Goal: Subscribe to service/newsletter

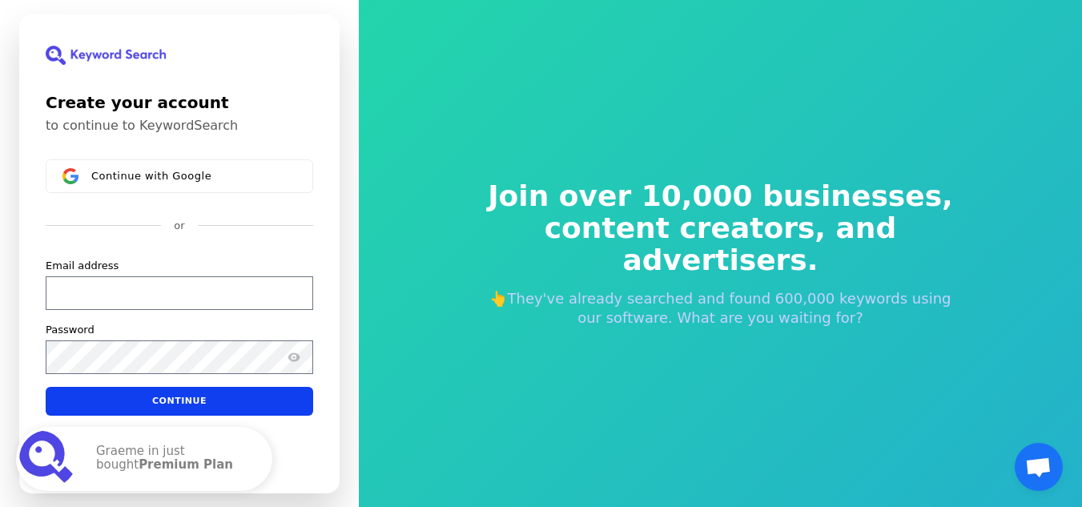
scroll to position [19, 0]
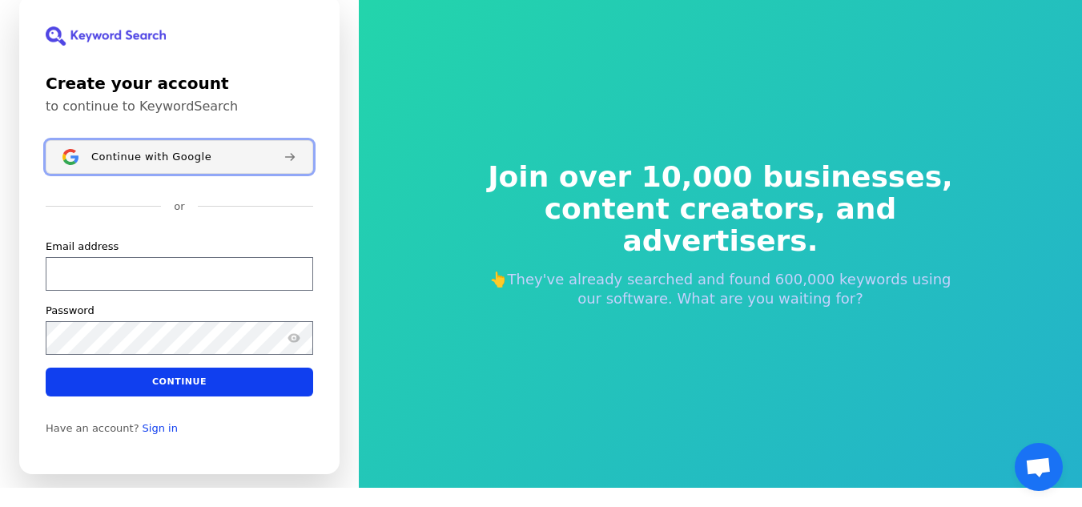
click at [216, 162] on div "Continue with Google" at bounding box center [180, 156] width 179 height 13
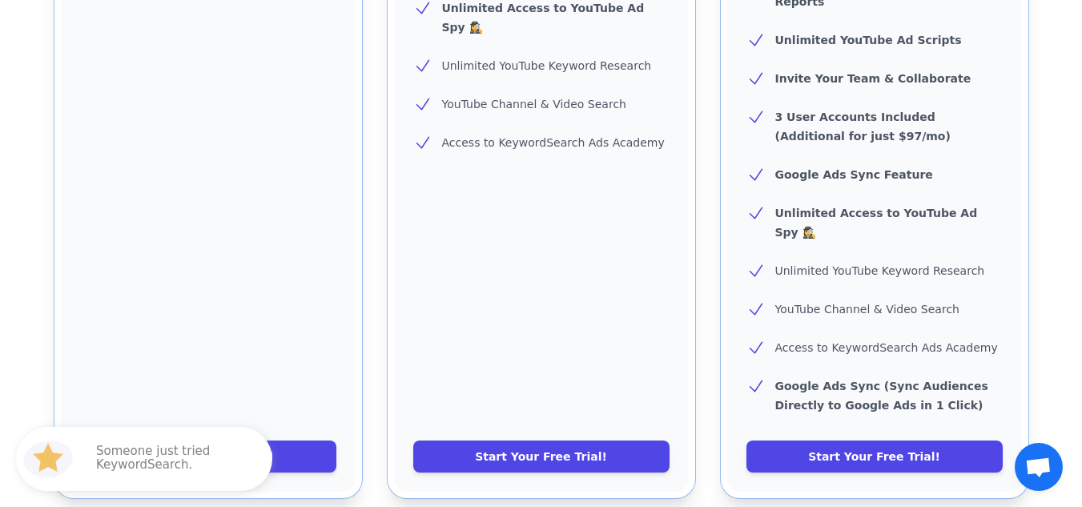
scroll to position [779, 0]
